Goal: Task Accomplishment & Management: Use online tool/utility

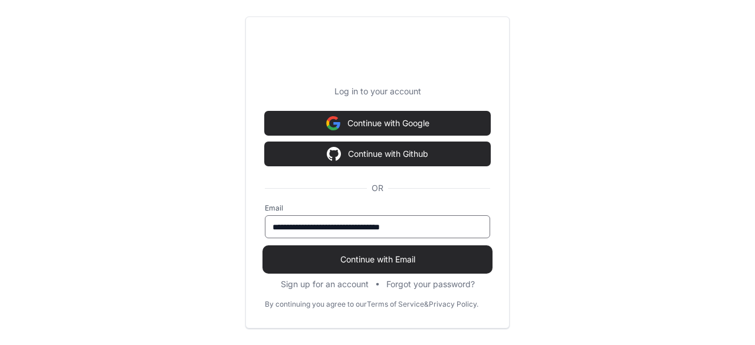
type input "**********"
click at [390, 254] on span "Continue with Email" at bounding box center [377, 260] width 225 height 12
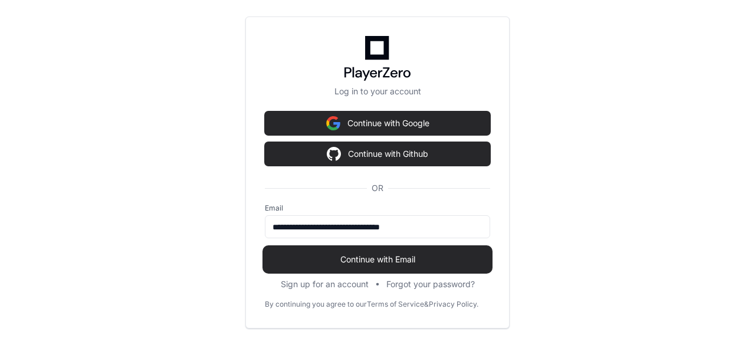
click at [368, 258] on span "Continue with Email" at bounding box center [377, 260] width 225 height 12
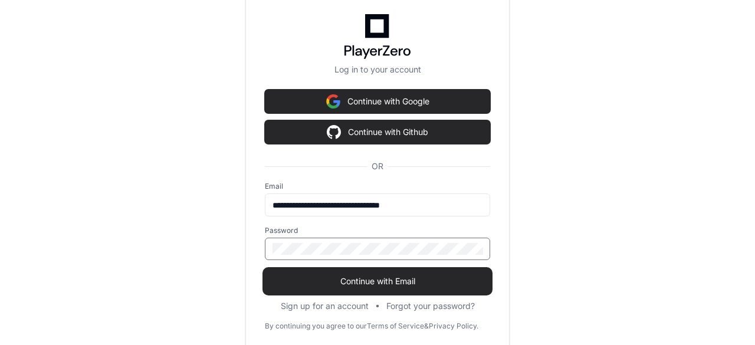
click at [412, 277] on span "Continue with Email" at bounding box center [377, 281] width 225 height 12
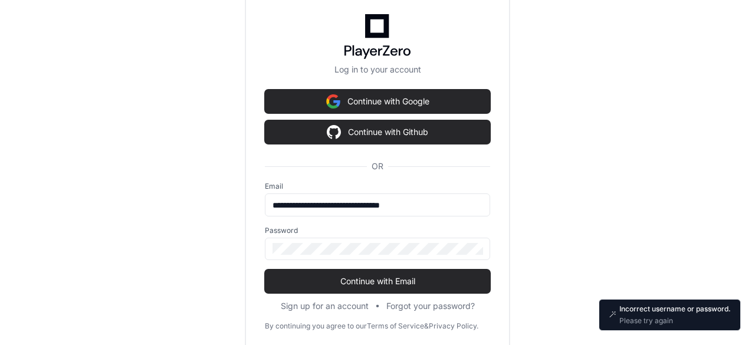
click at [369, 237] on div "Password" at bounding box center [377, 243] width 225 height 34
click at [206, 254] on div "**********" at bounding box center [377, 172] width 755 height 345
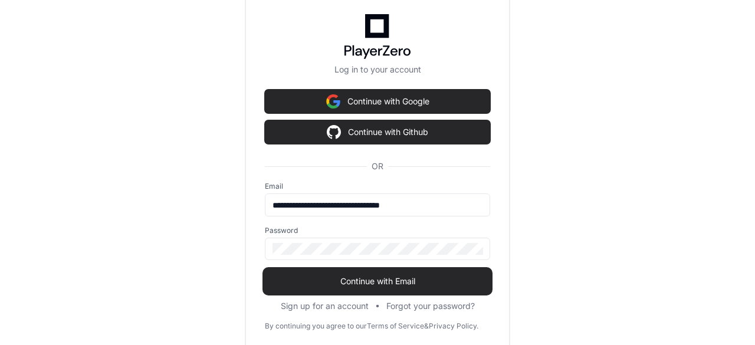
click at [425, 278] on span "Continue with Email" at bounding box center [377, 281] width 225 height 12
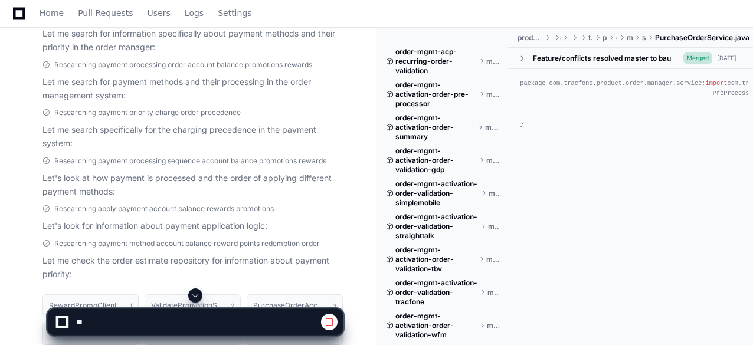
scroll to position [323, 0]
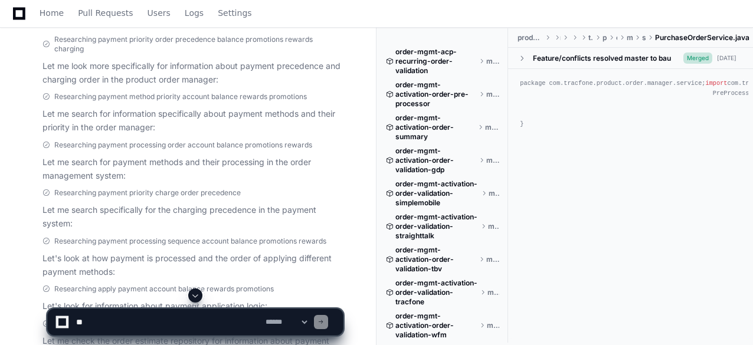
click at [197, 296] on span at bounding box center [195, 295] width 9 height 9
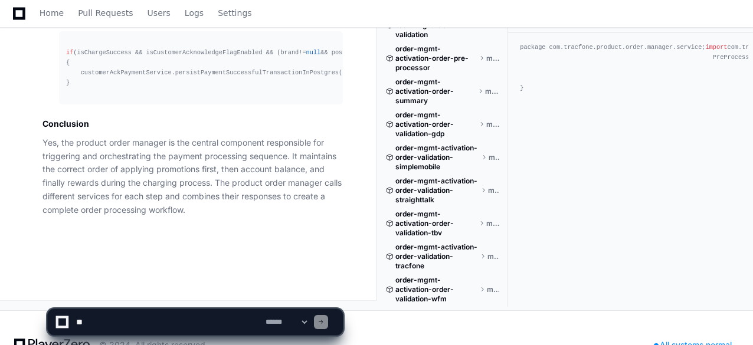
scroll to position [3564, 0]
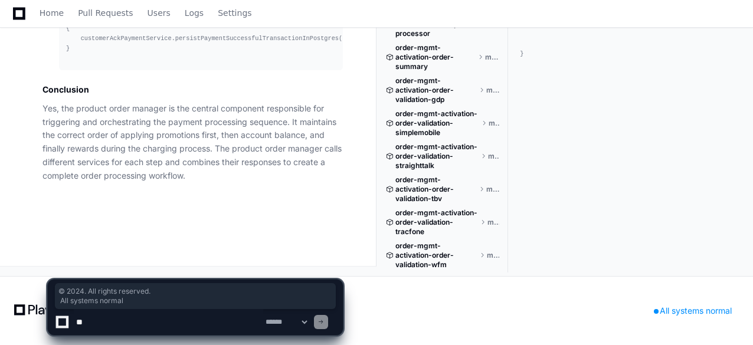
drag, startPoint x: 752, startPoint y: 320, endPoint x: 754, endPoint y: 306, distance: 14.3
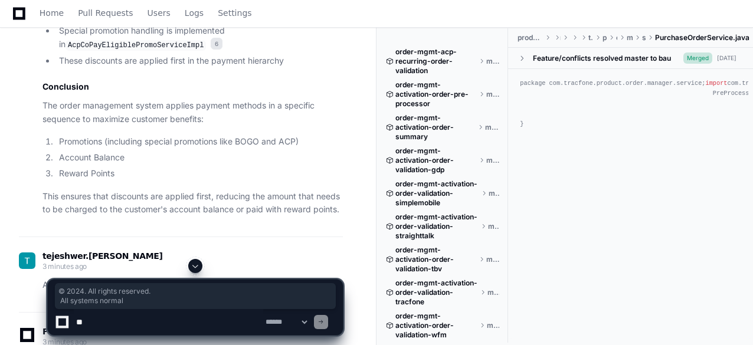
scroll to position [1515, 0]
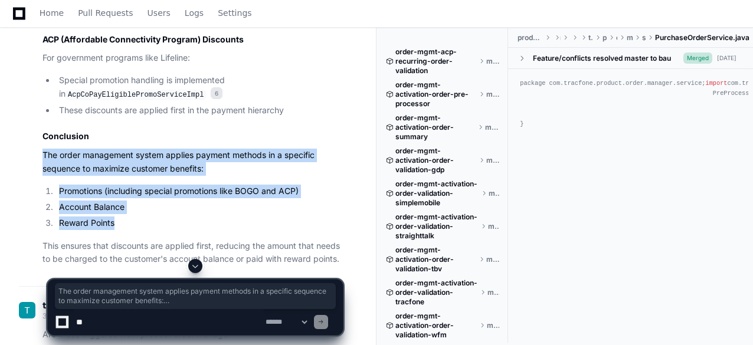
drag, startPoint x: 141, startPoint y: 222, endPoint x: 38, endPoint y: 153, distance: 123.7
copy article "The order management system applies payment methods in a specific sequence to m…"
